Goal: Information Seeking & Learning: Learn about a topic

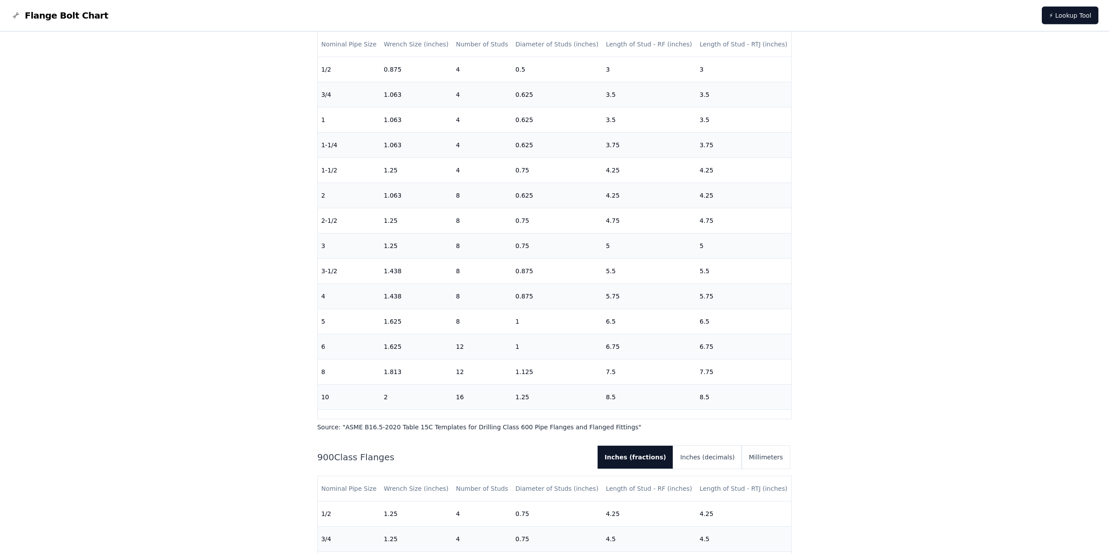
scroll to position [1634, 0]
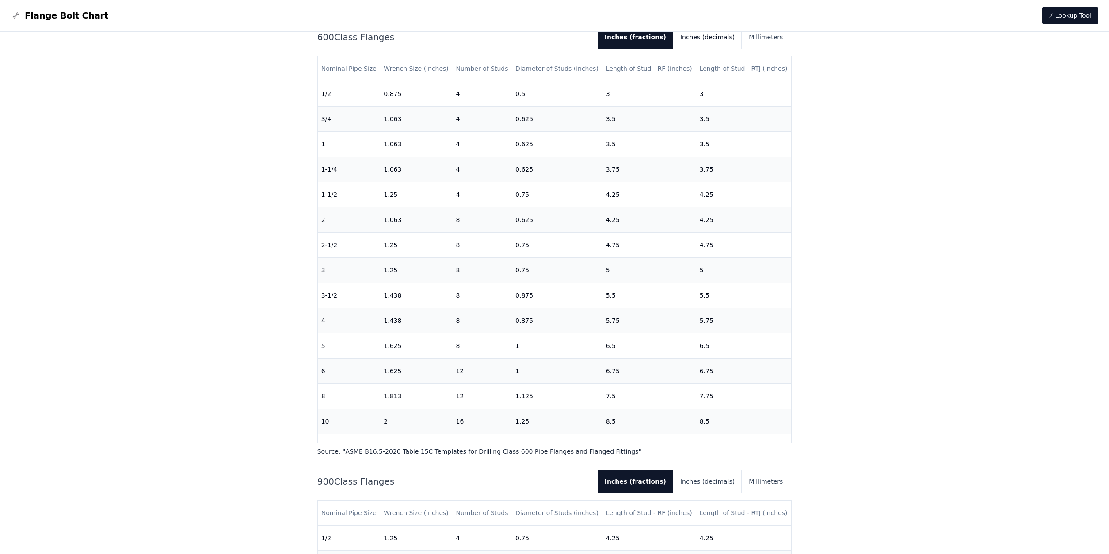
click at [688, 49] on button "Inches (decimals)" at bounding box center [707, 37] width 69 height 23
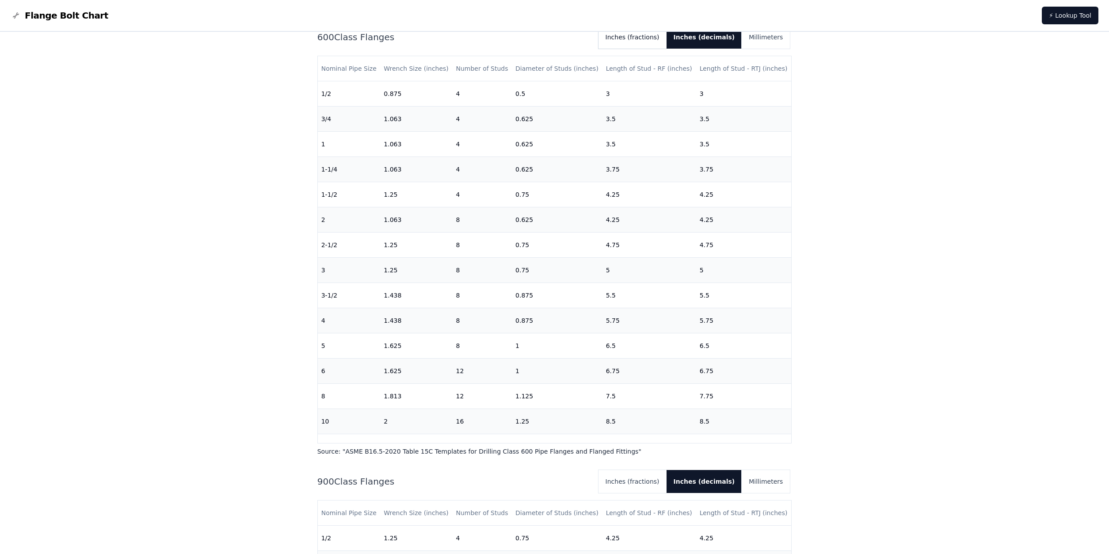
click at [630, 49] on button "Inches (fractions)" at bounding box center [633, 37] width 68 height 23
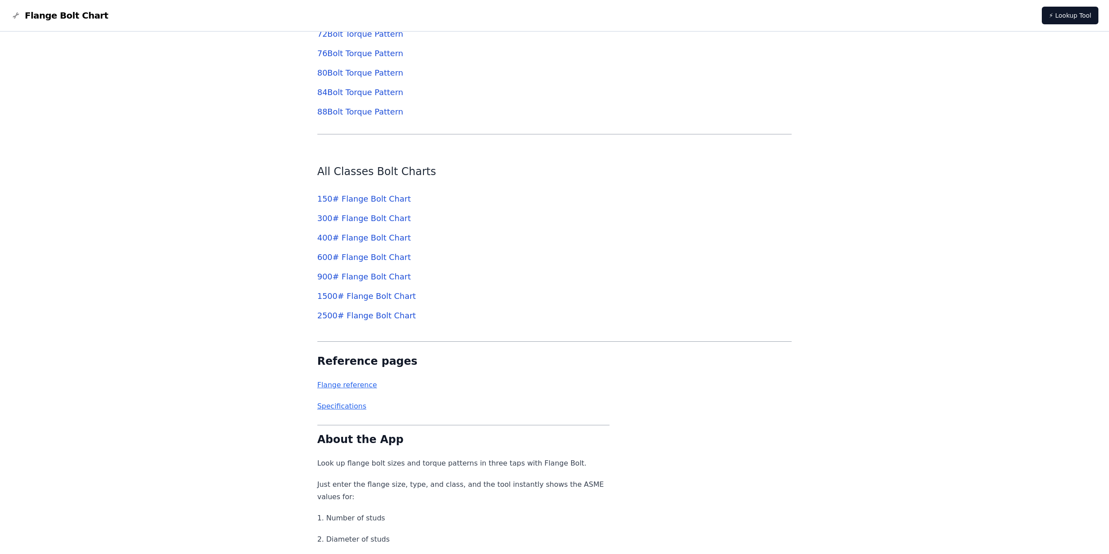
scroll to position [4143, 0]
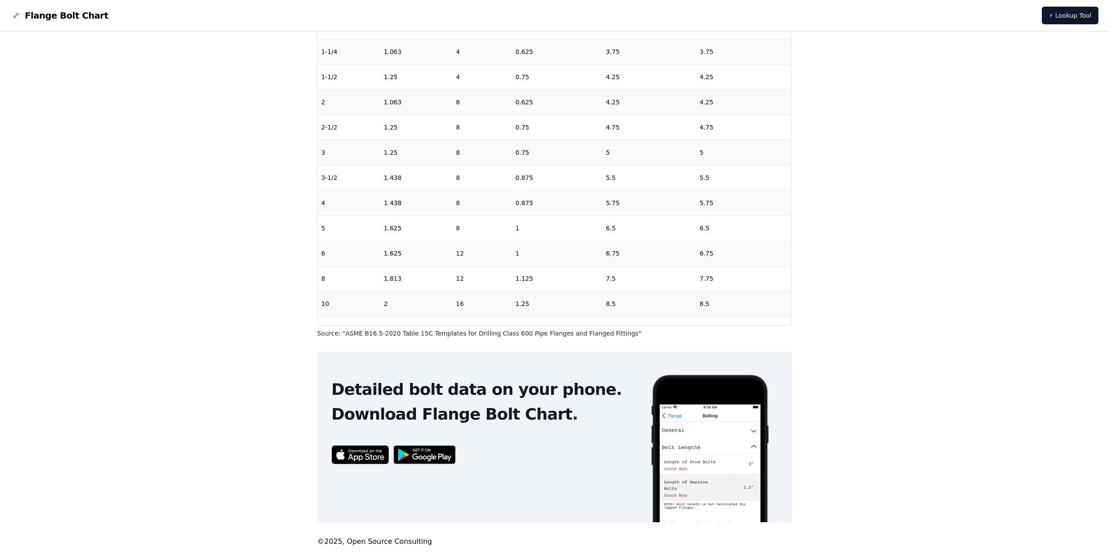
scroll to position [58, 0]
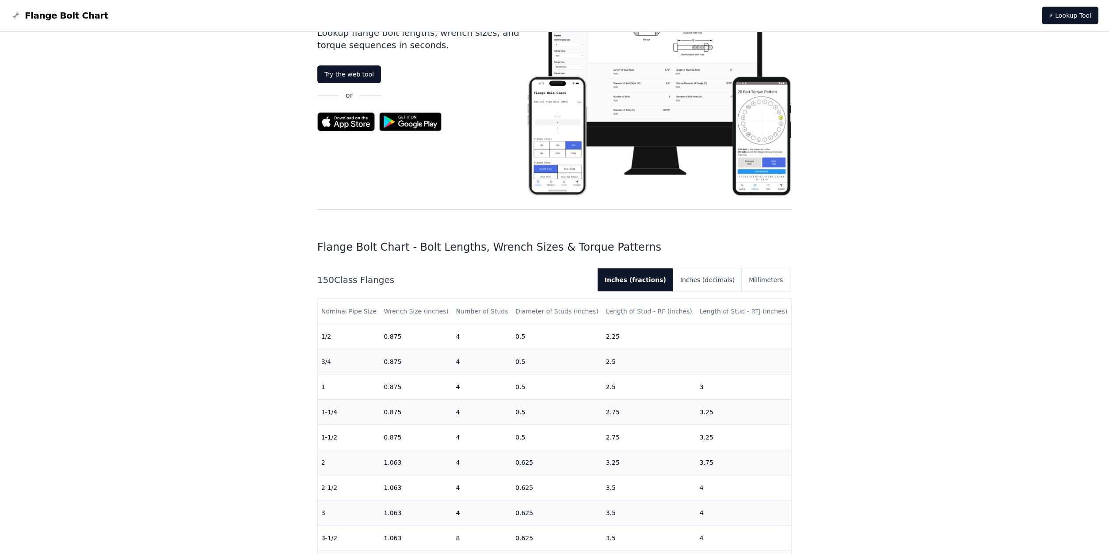
scroll to position [4143, 0]
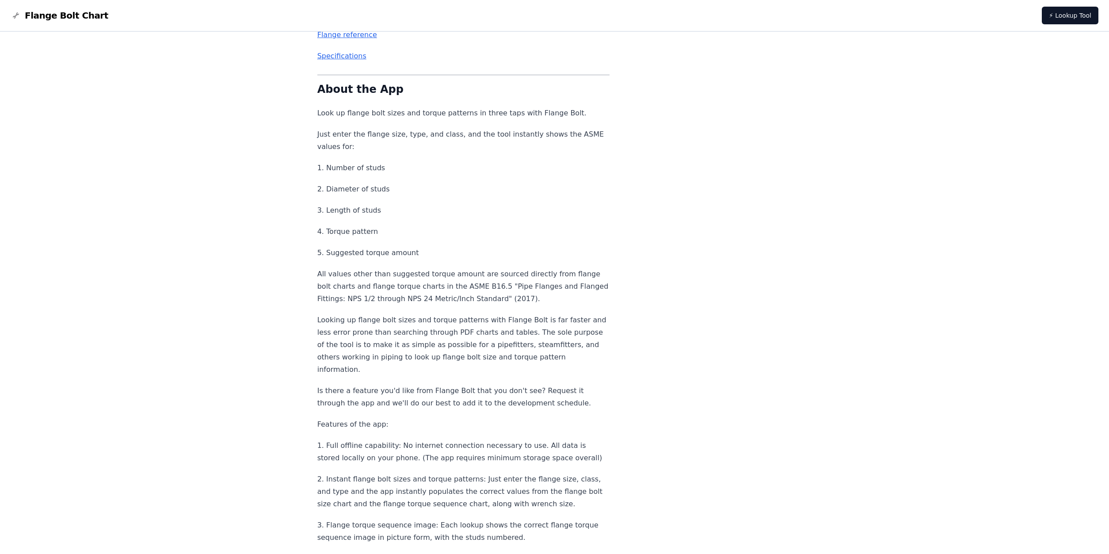
click at [356, 39] on link "Flange reference" at bounding box center [347, 35] width 60 height 8
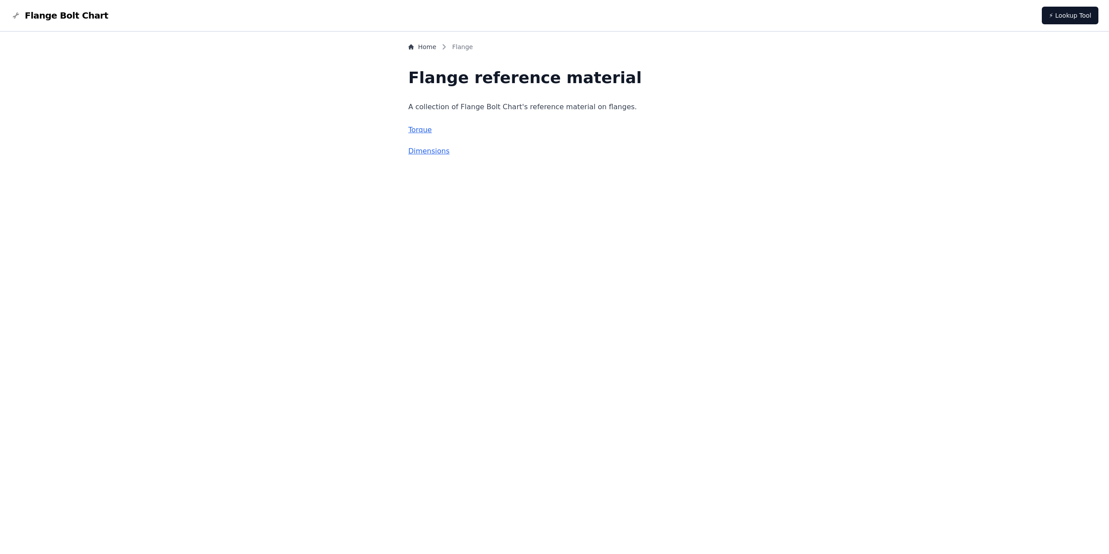
click at [413, 134] on link "Torque" at bounding box center [420, 130] width 23 height 8
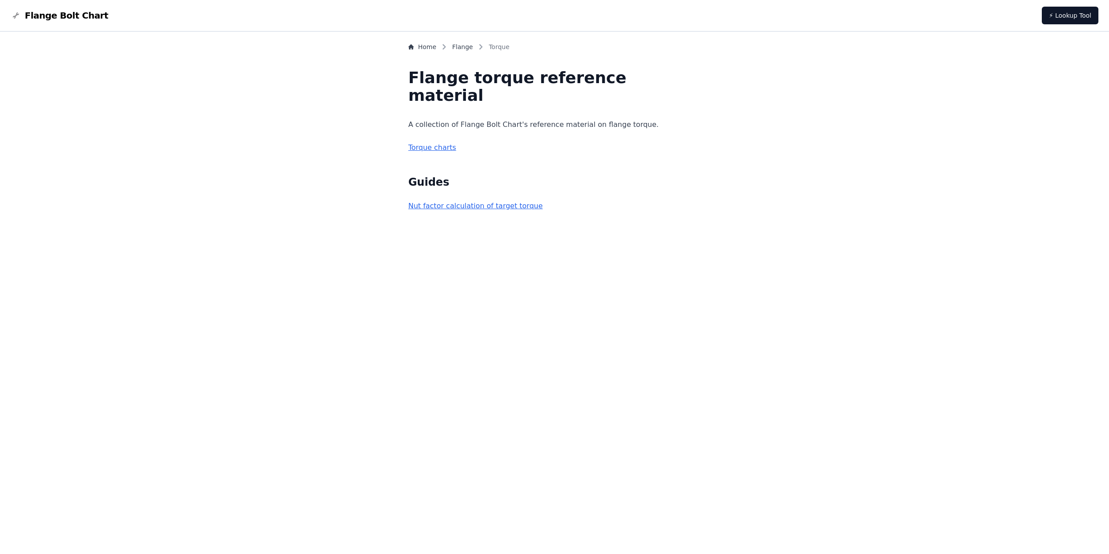
click at [476, 212] on div "Home Flange Torque Flange torque reference material A collection of Flange Bolt…" at bounding box center [555, 127] width 293 height 170
click at [486, 210] on link "Nut factor calculation of target torque" at bounding box center [476, 206] width 134 height 8
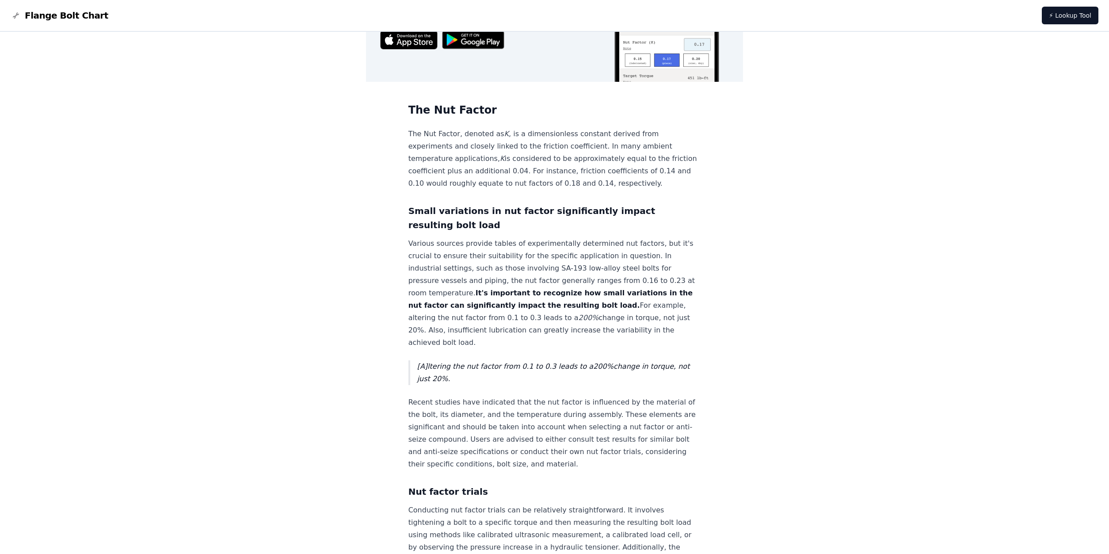
scroll to position [584, 0]
